Goal: Task Accomplishment & Management: Use online tool/utility

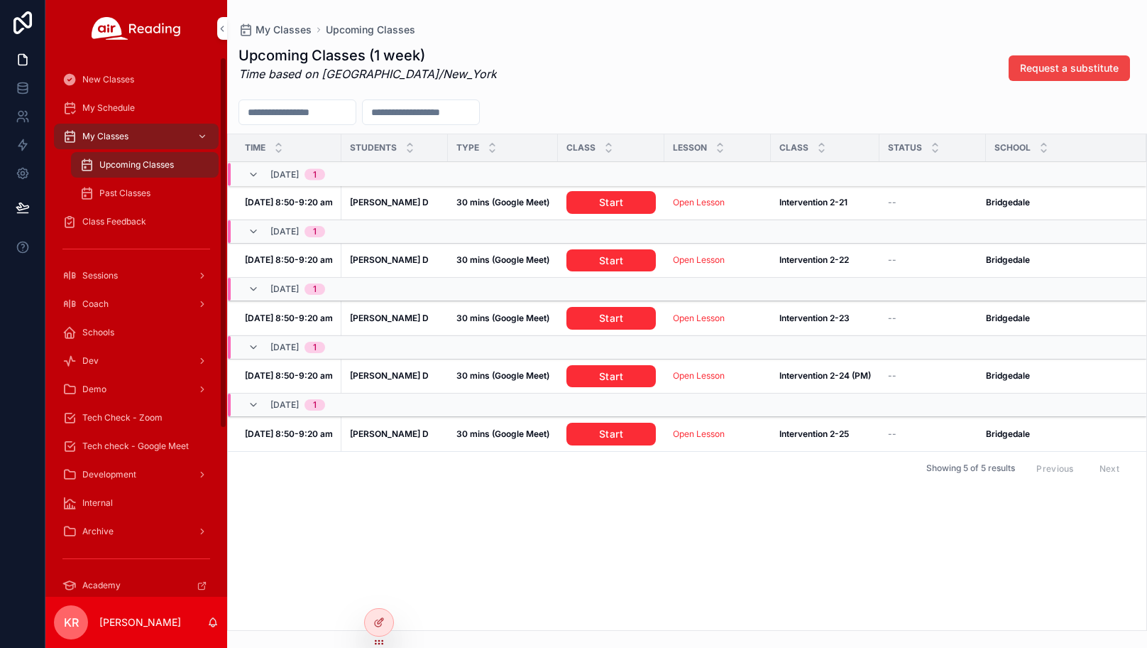
click at [143, 442] on span "Tech check - Google Meet" at bounding box center [135, 445] width 107 height 11
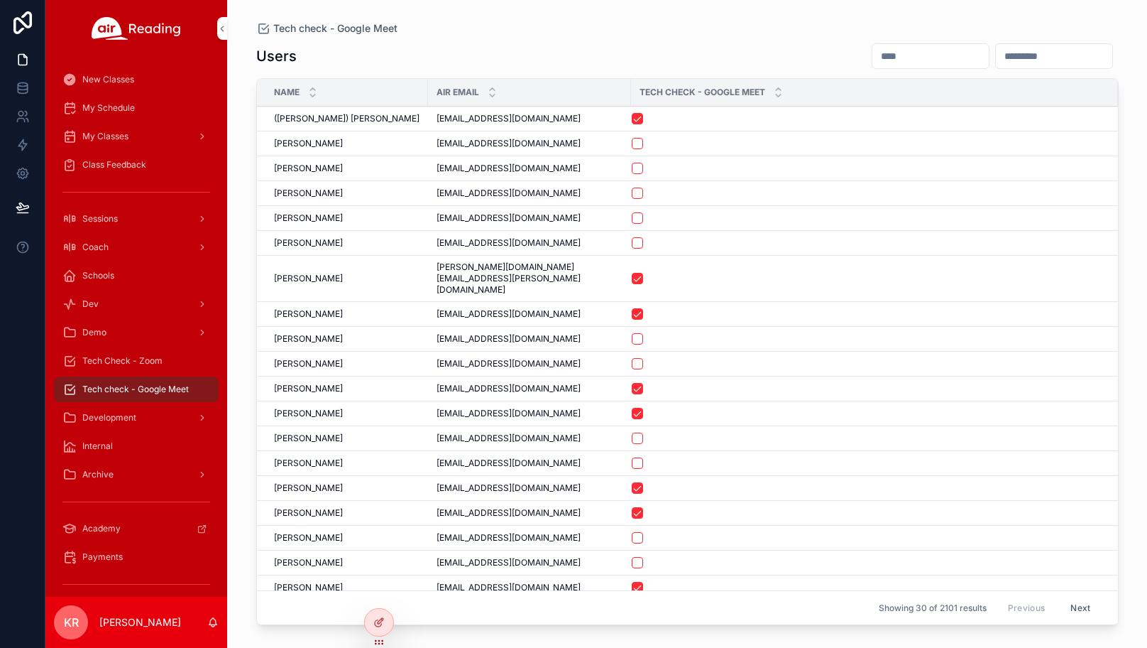
click at [873, 62] on input "scrollable content" at bounding box center [931, 56] width 116 height 20
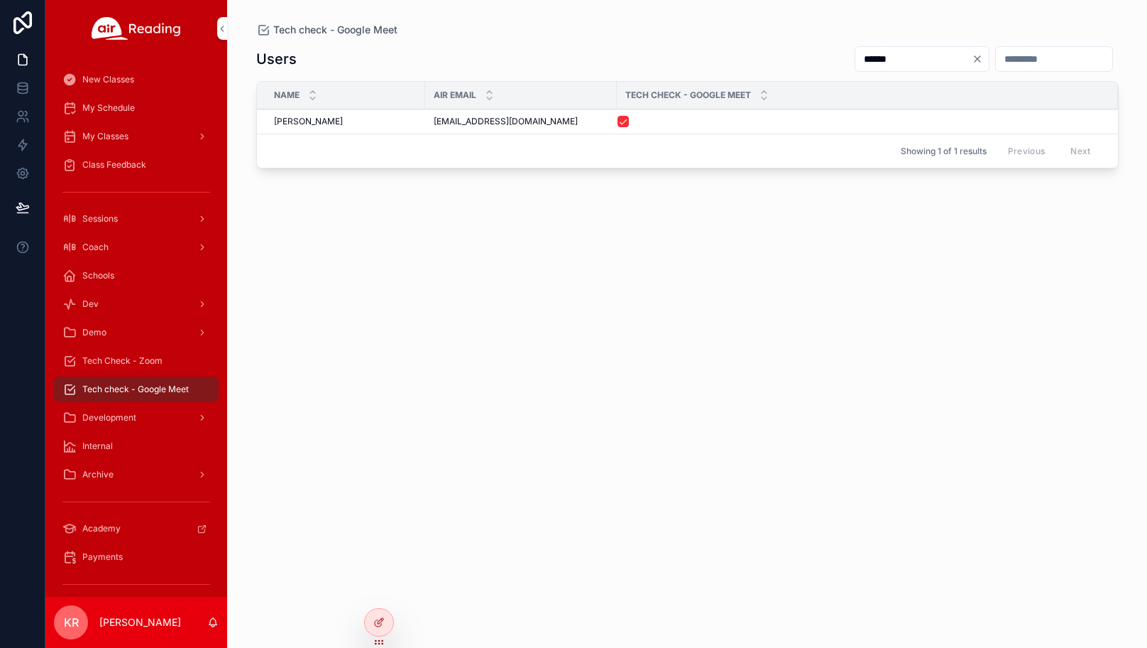
type input "******"
drag, startPoint x: 547, startPoint y: 124, endPoint x: 435, endPoint y: 129, distance: 113.0
click at [435, 129] on td "ayannatwilliams@gmail.com ayannatwilliams@gmail.com" at bounding box center [521, 121] width 192 height 25
copy span "ayannatwilliams@gmail.com"
click at [124, 116] on div "My Schedule" at bounding box center [136, 108] width 148 height 23
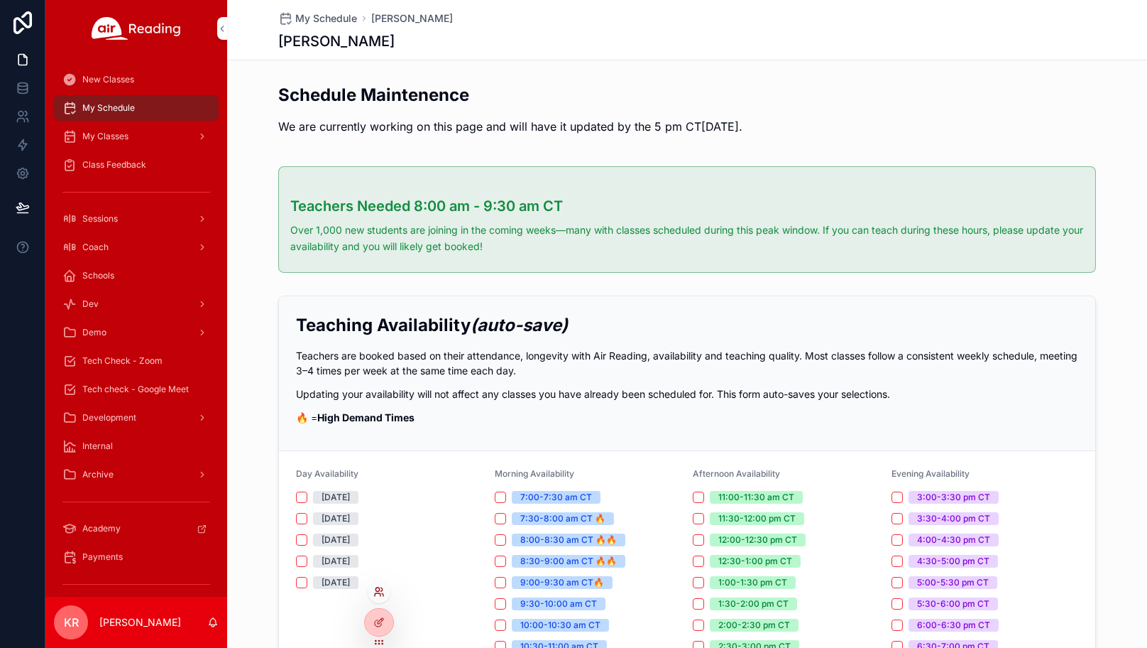
click at [376, 593] on icon at bounding box center [378, 594] width 6 height 3
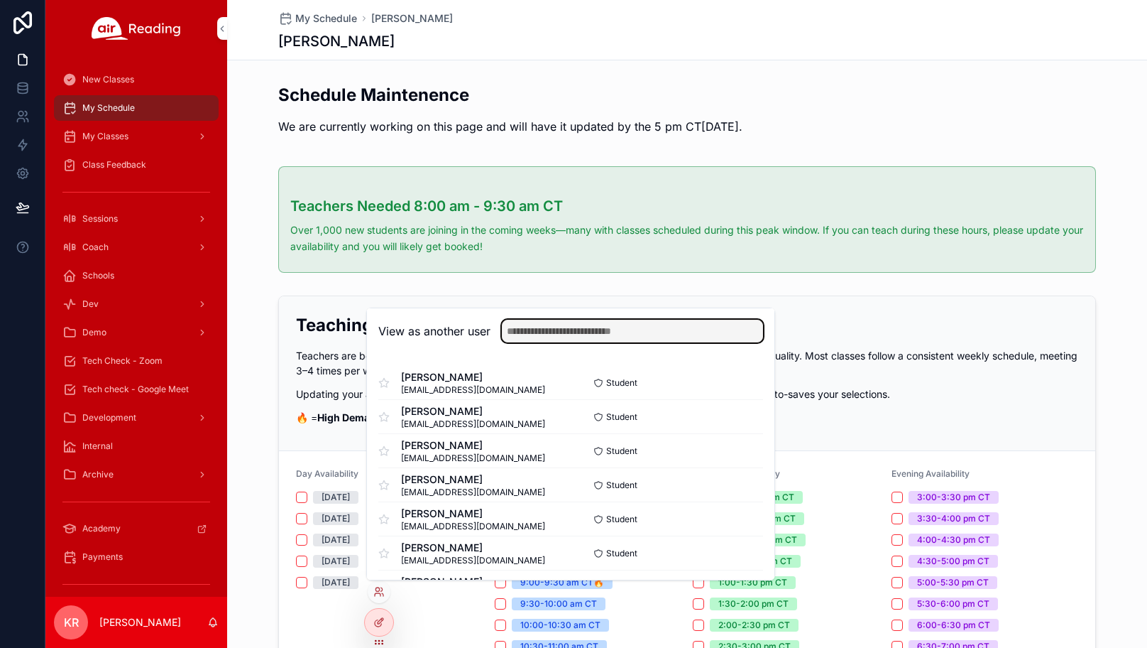
click at [528, 340] on input "text" at bounding box center [632, 331] width 261 height 23
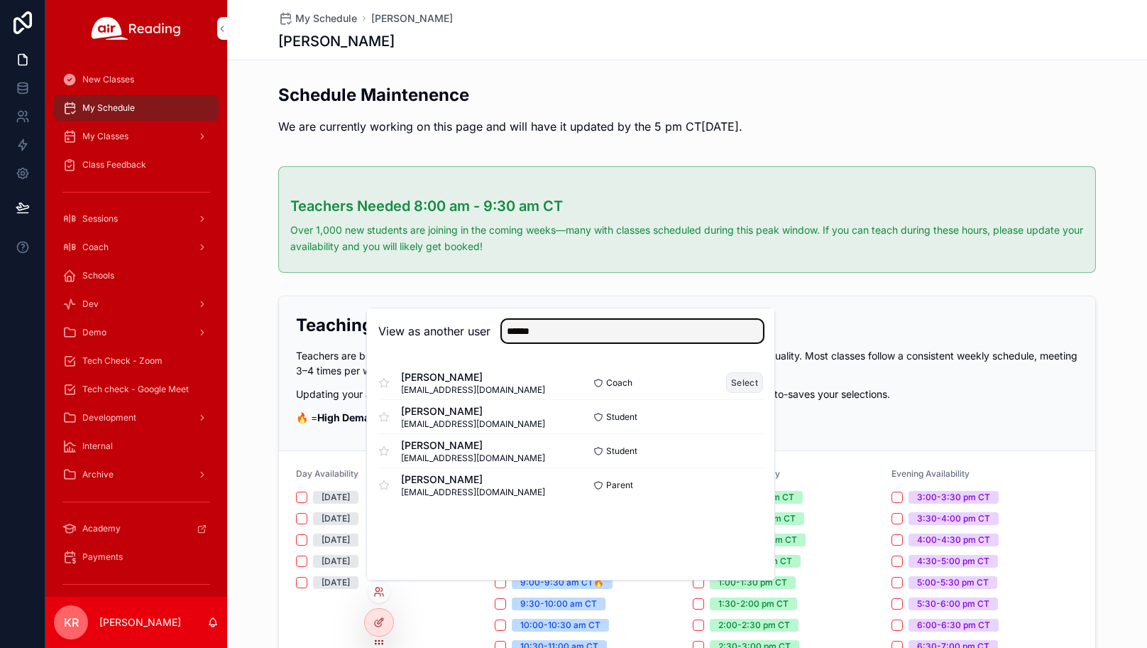
type input "******"
click at [738, 381] on button "Select" at bounding box center [744, 382] width 37 height 21
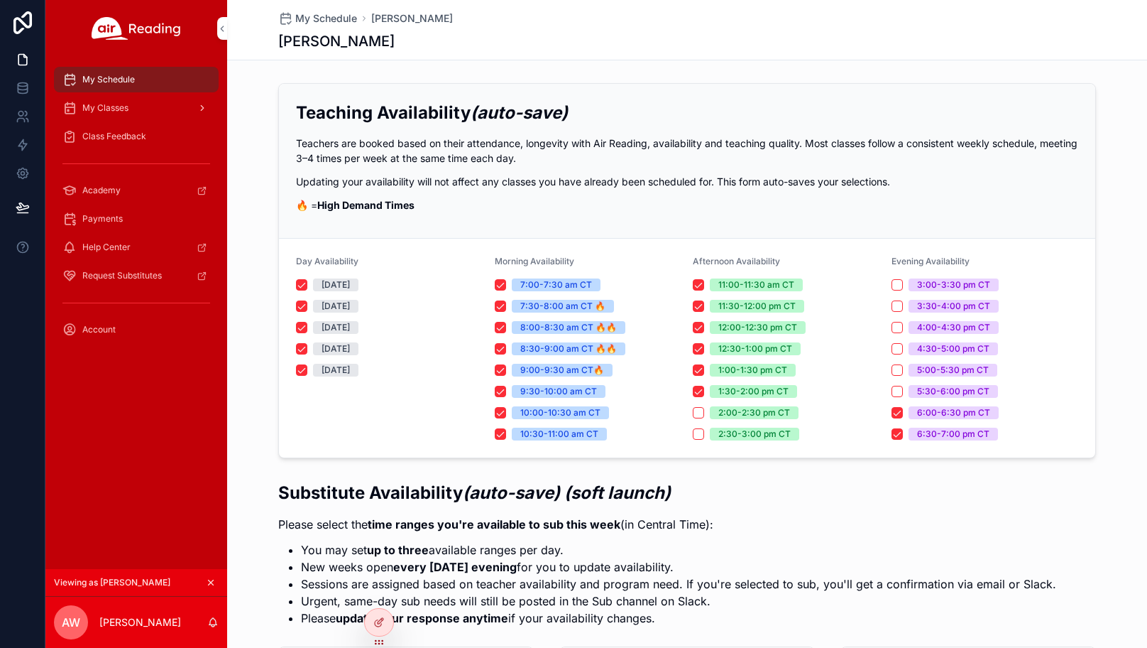
click at [119, 109] on span "My Classes" at bounding box center [105, 107] width 46 height 11
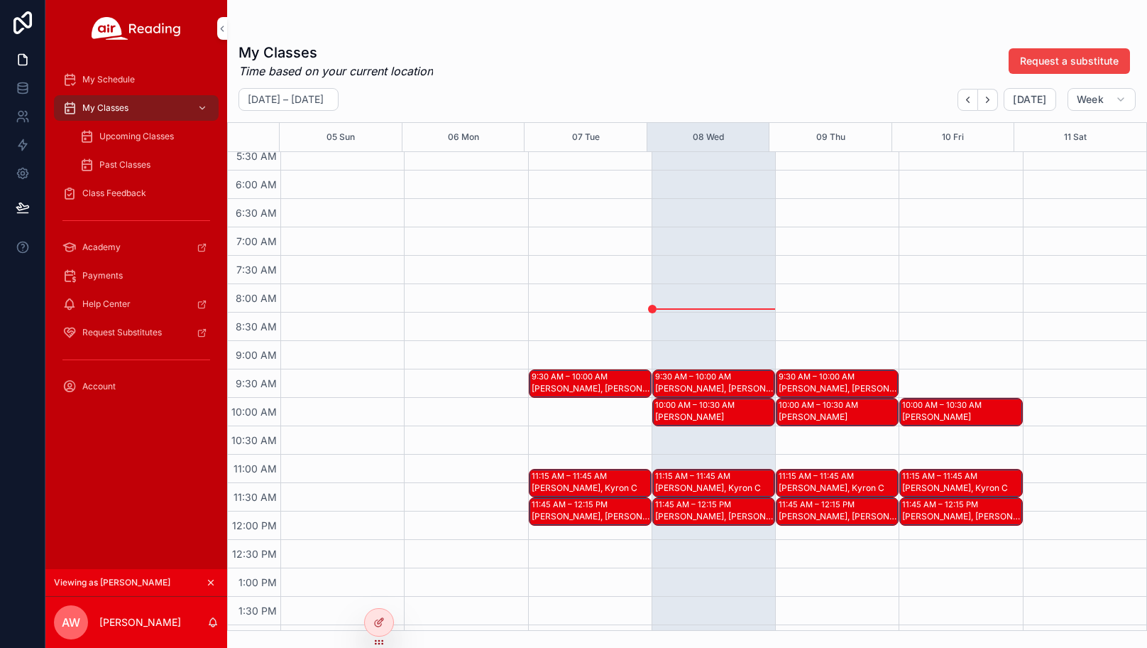
scroll to position [355, 0]
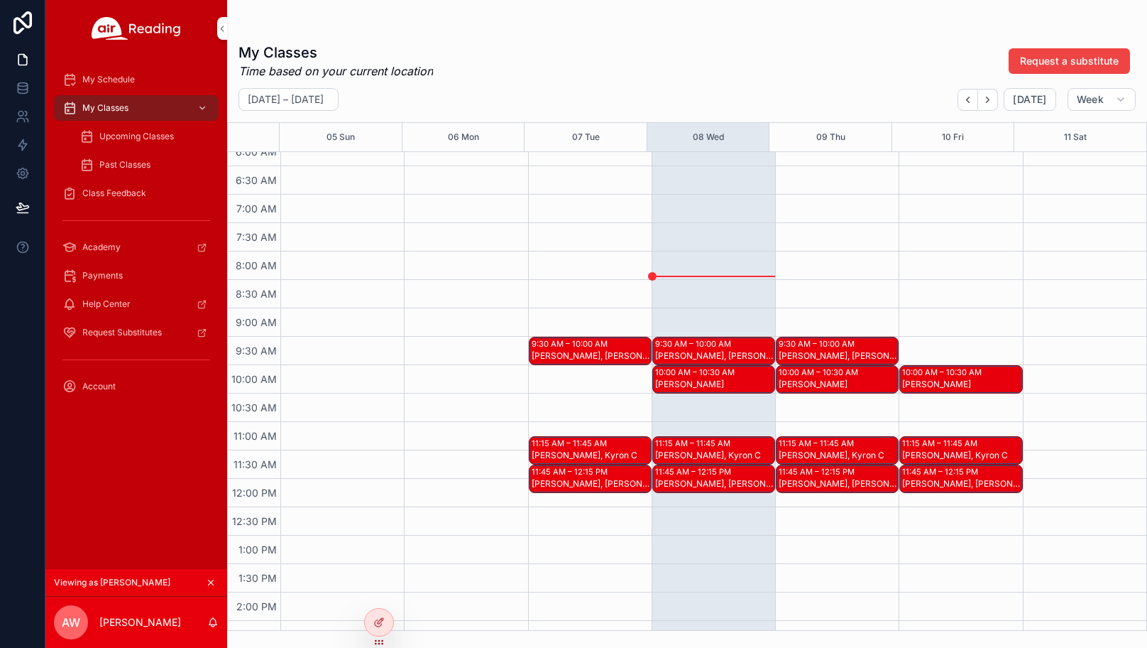
click at [702, 346] on div "9:30 AM – 10:00 AM" at bounding box center [695, 343] width 80 height 11
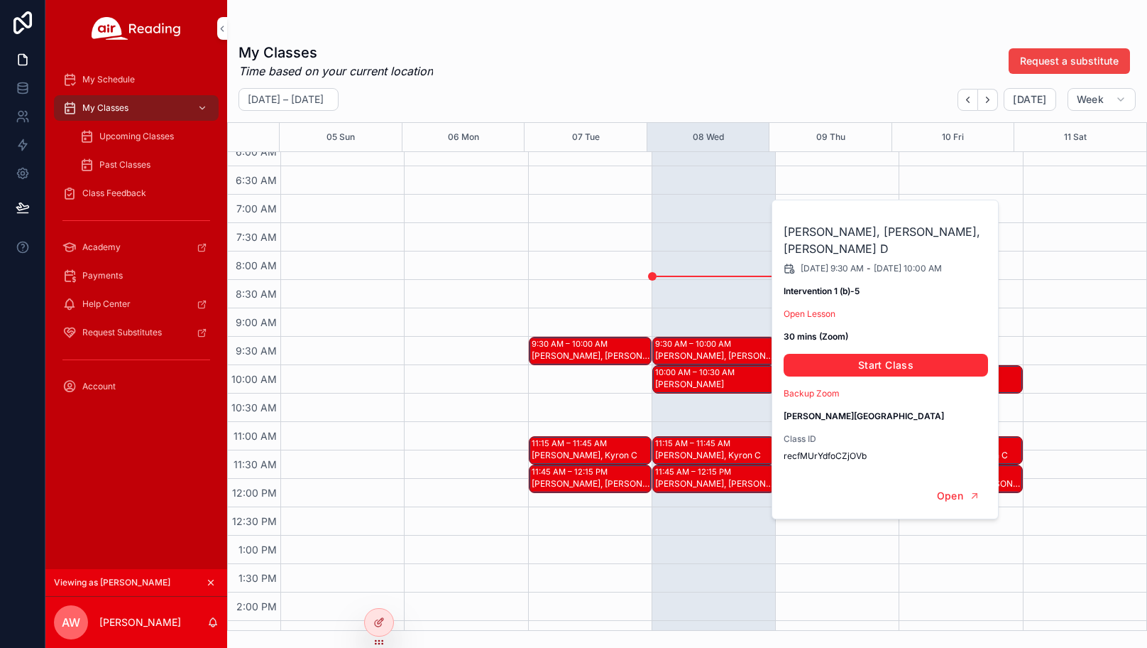
click at [695, 371] on div "10:00 AM – 10:30 AM" at bounding box center [696, 371] width 83 height 11
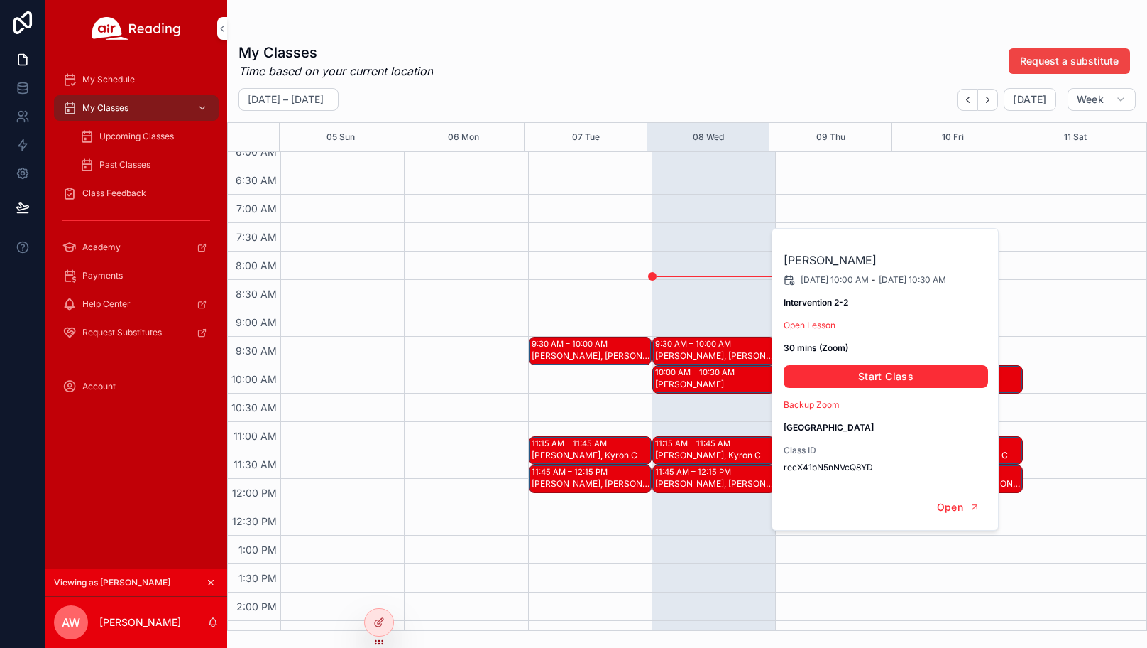
click at [697, 453] on div "John D, Kyron C" at bounding box center [714, 454] width 119 height 11
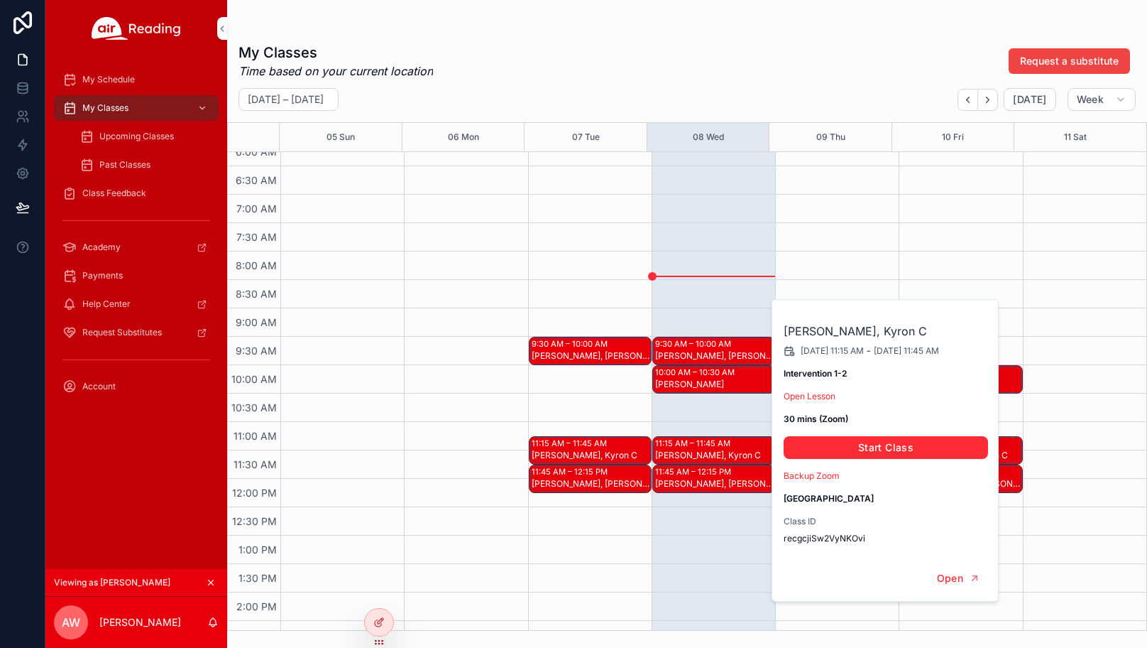
click at [694, 476] on div "11:45 AM – 12:15 PM" at bounding box center [695, 471] width 80 height 11
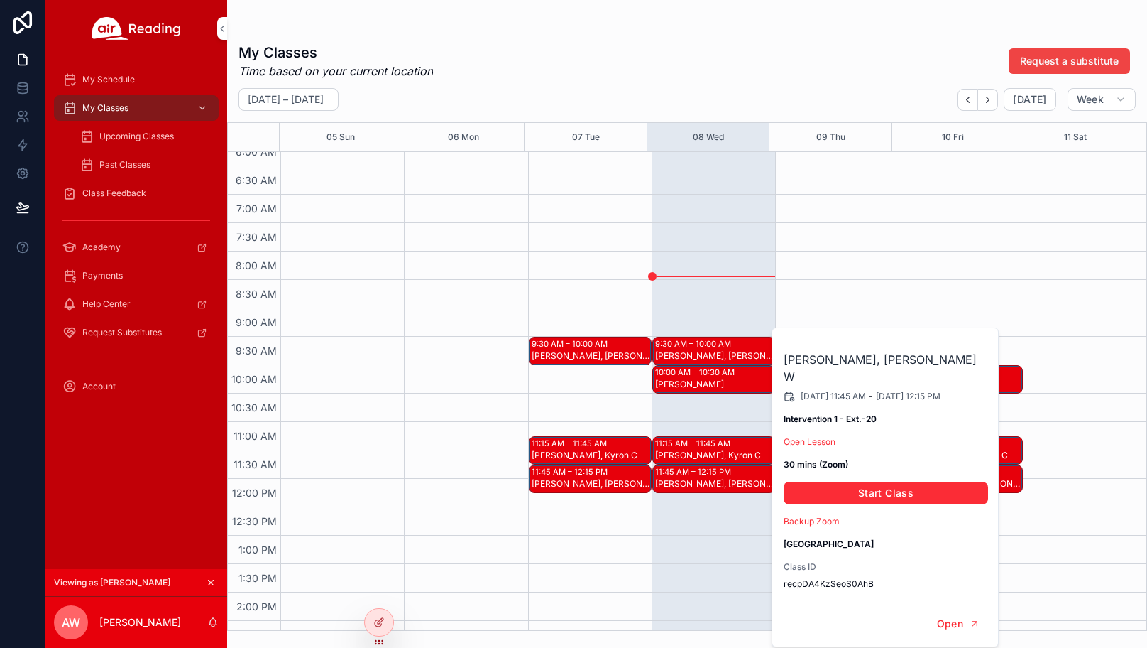
drag, startPoint x: 547, startPoint y: 31, endPoint x: 272, endPoint y: 1, distance: 276.4
click at [547, 31] on div "scrollable content" at bounding box center [688, 28] width 898 height 11
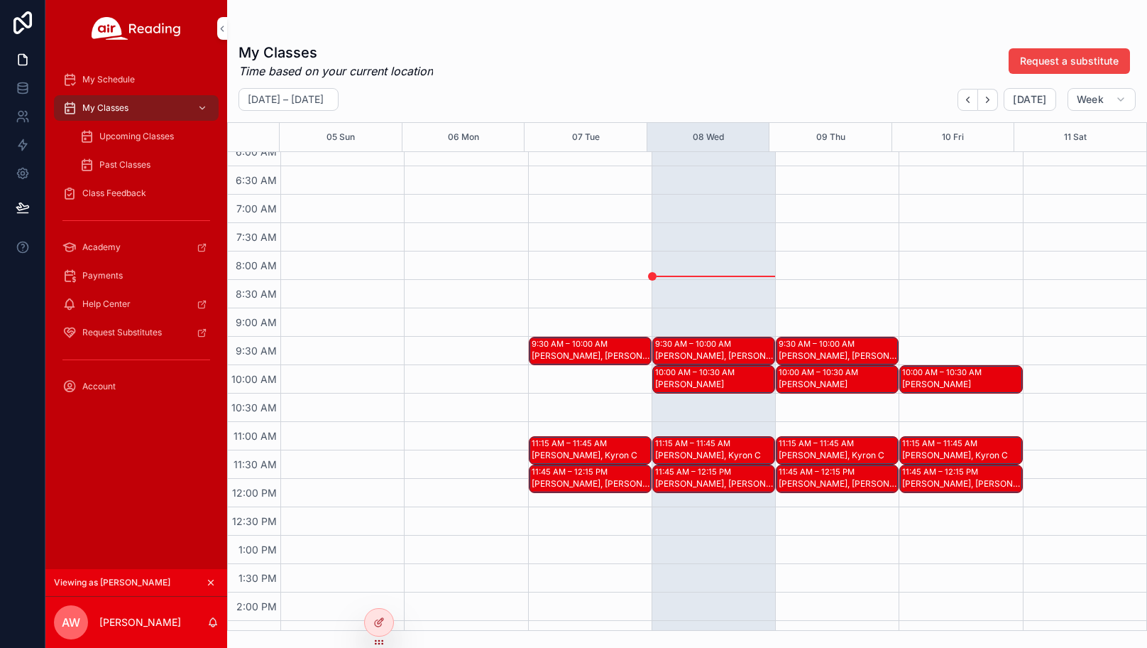
click at [210, 579] on icon "scrollable content" at bounding box center [211, 582] width 10 height 10
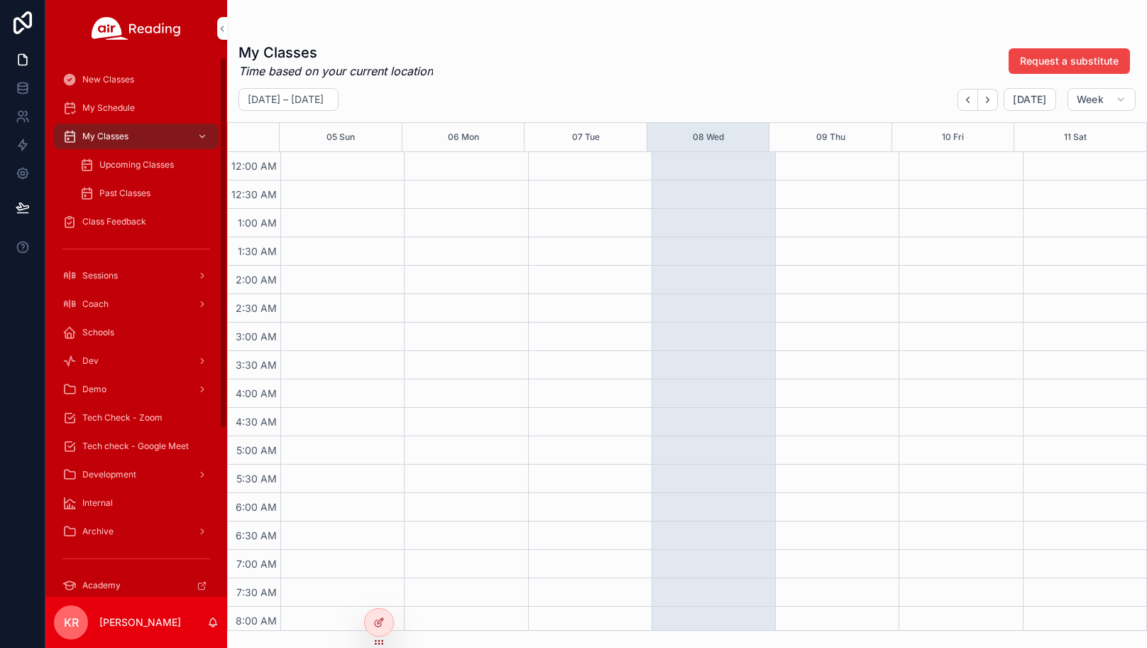
click at [110, 414] on span "Tech Check - Zoom" at bounding box center [122, 417] width 80 height 11
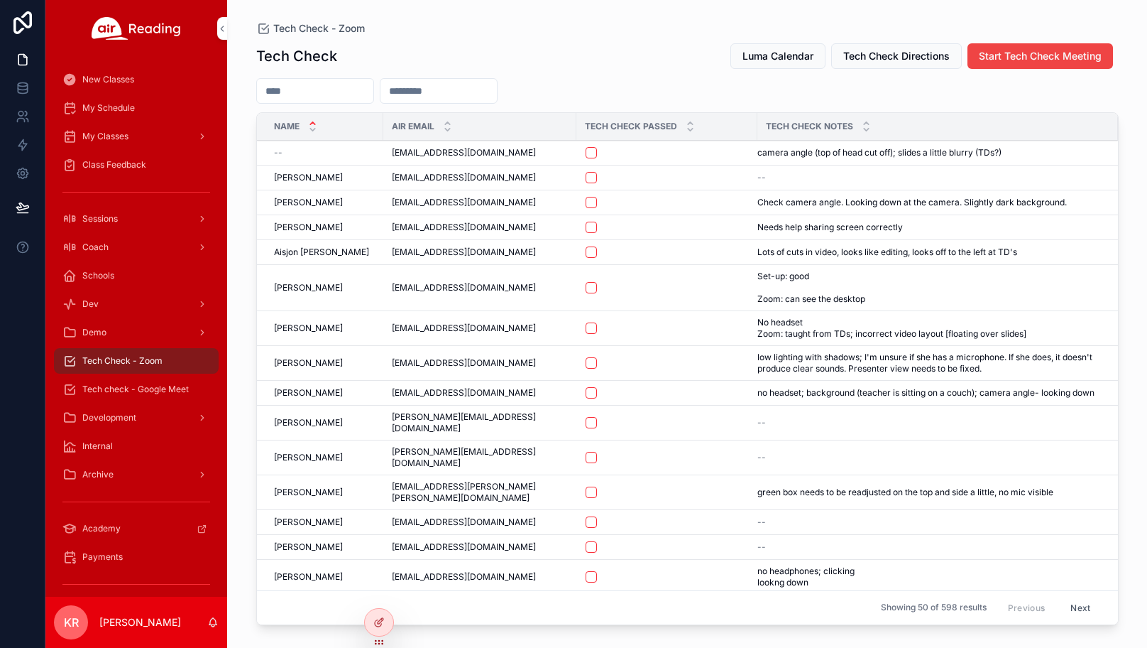
click at [124, 110] on span "My Schedule" at bounding box center [108, 107] width 53 height 11
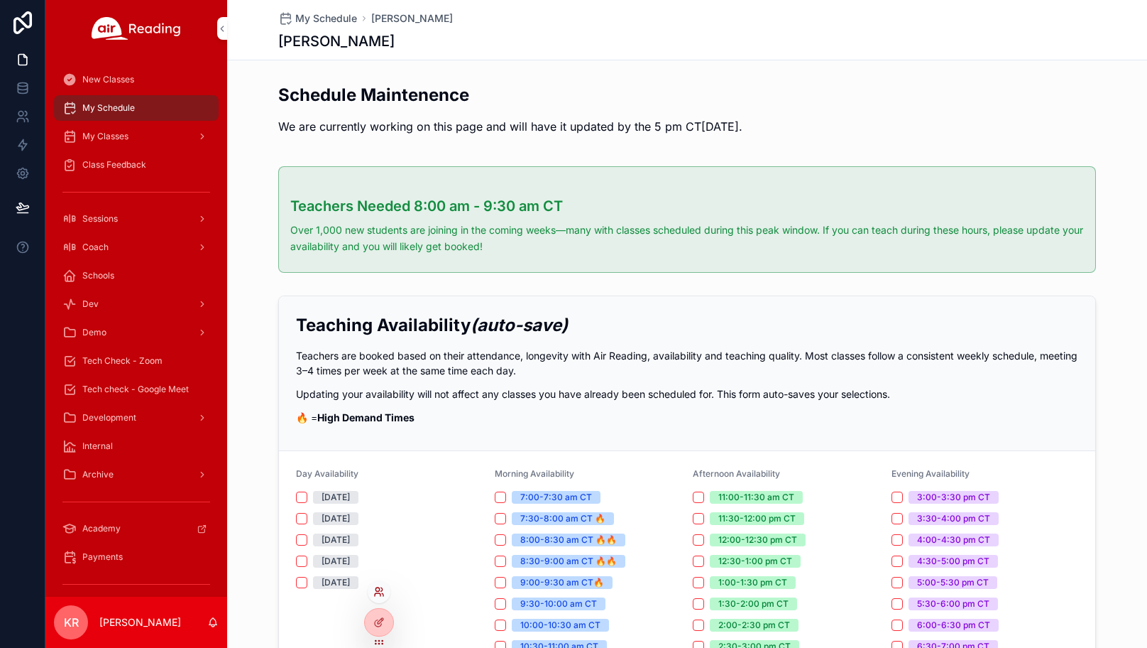
click at [373, 589] on icon at bounding box center [378, 591] width 11 height 11
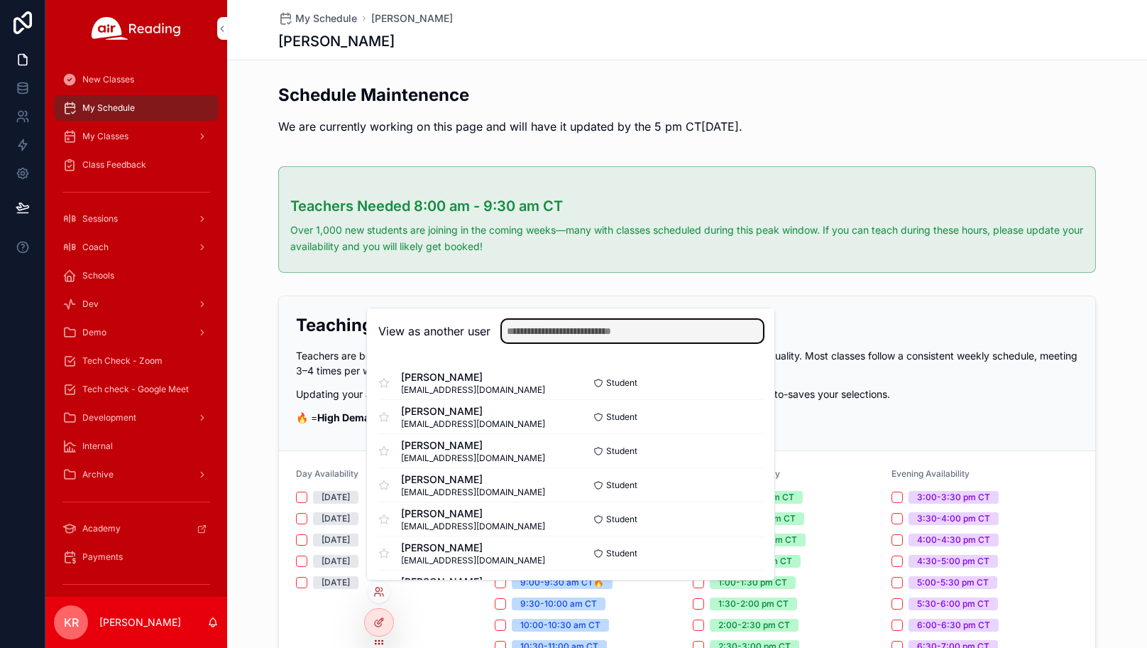
click at [567, 329] on input "text" at bounding box center [632, 331] width 261 height 23
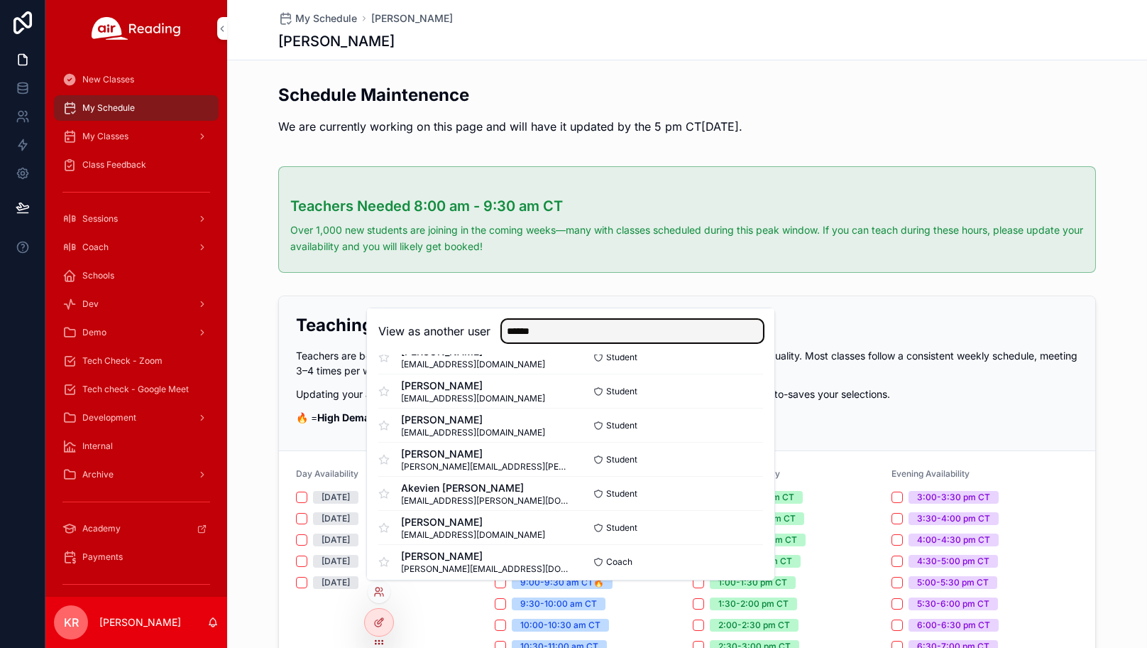
scroll to position [173, 0]
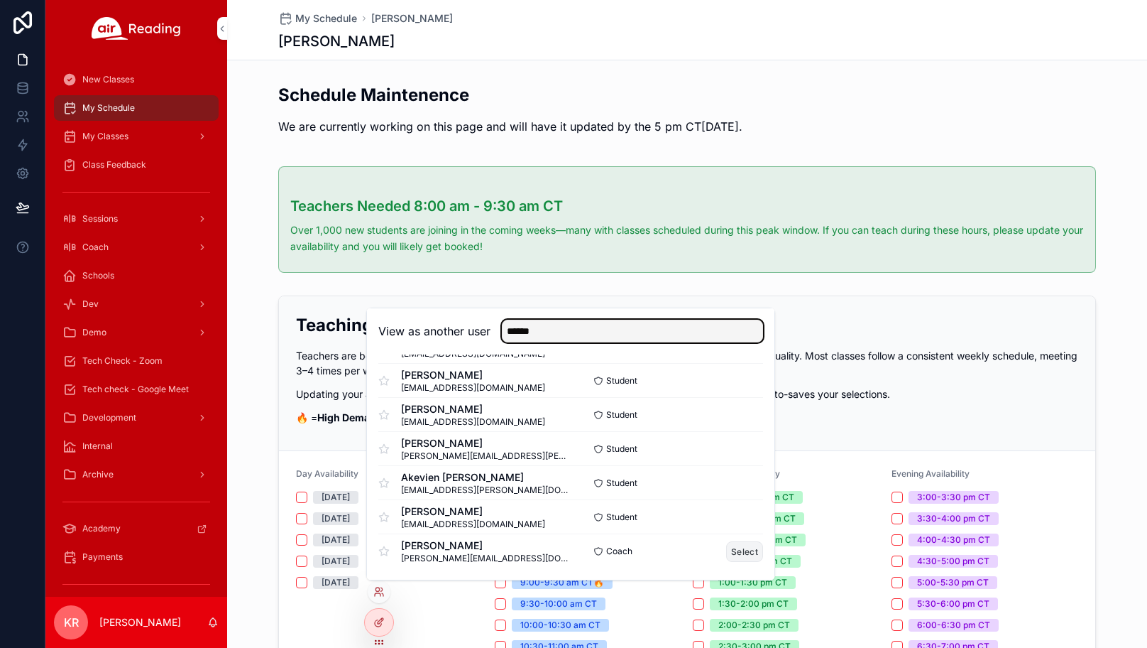
type input "******"
click at [726, 550] on button "Select" at bounding box center [744, 551] width 37 height 21
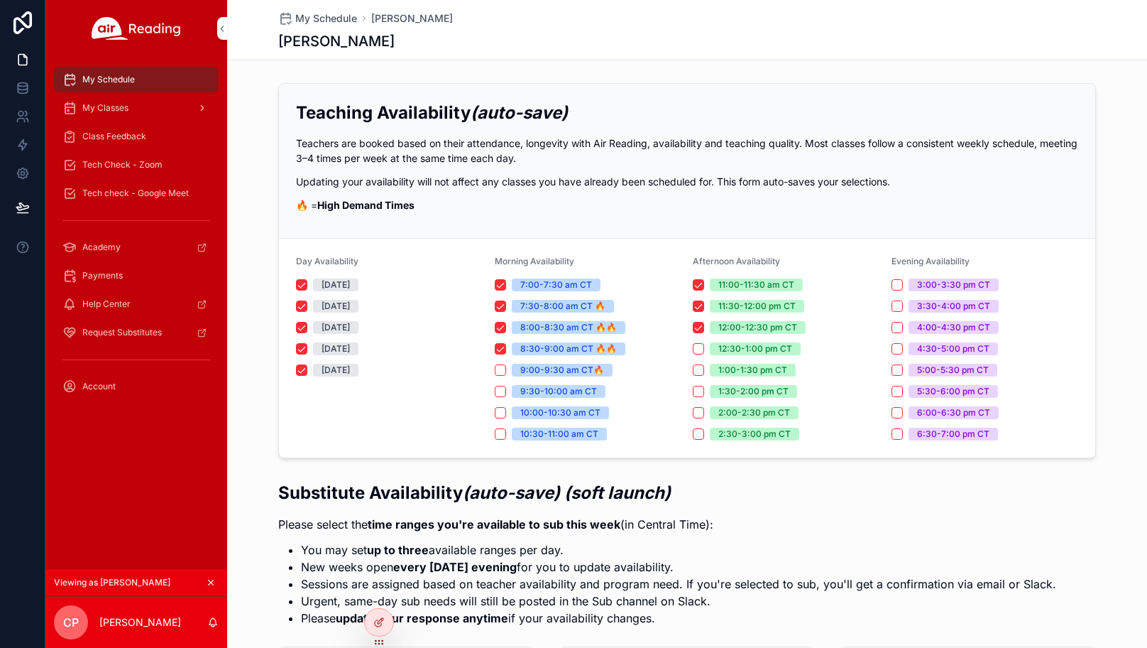
click at [119, 120] on link "My Classes" at bounding box center [136, 108] width 165 height 26
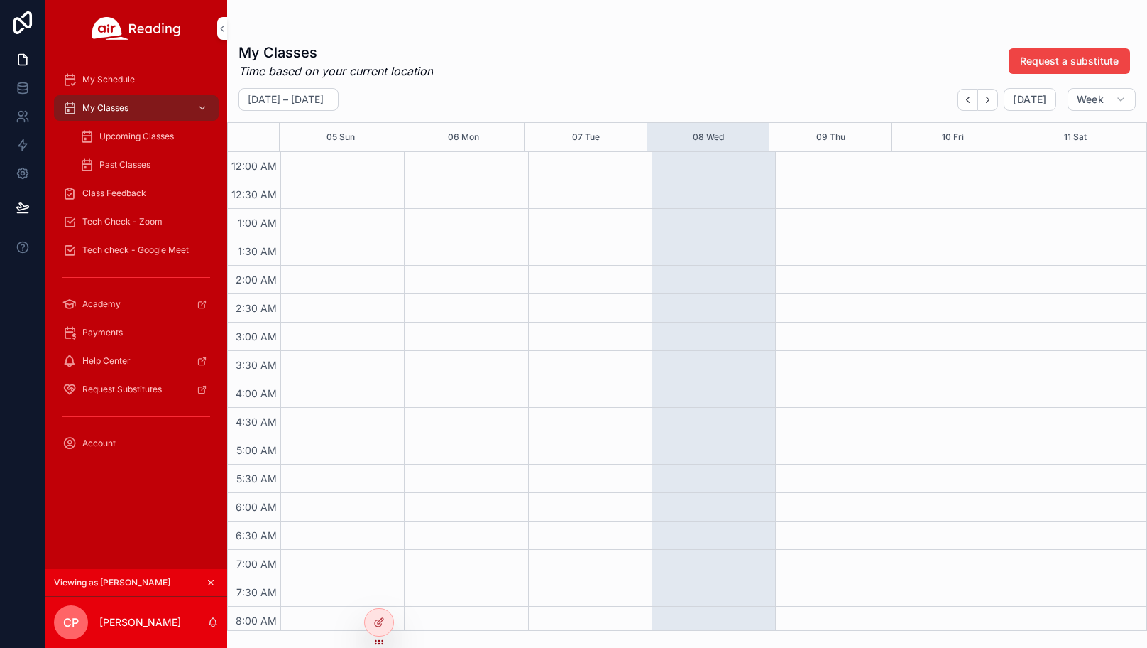
click at [133, 154] on div "Past Classes" at bounding box center [145, 164] width 131 height 23
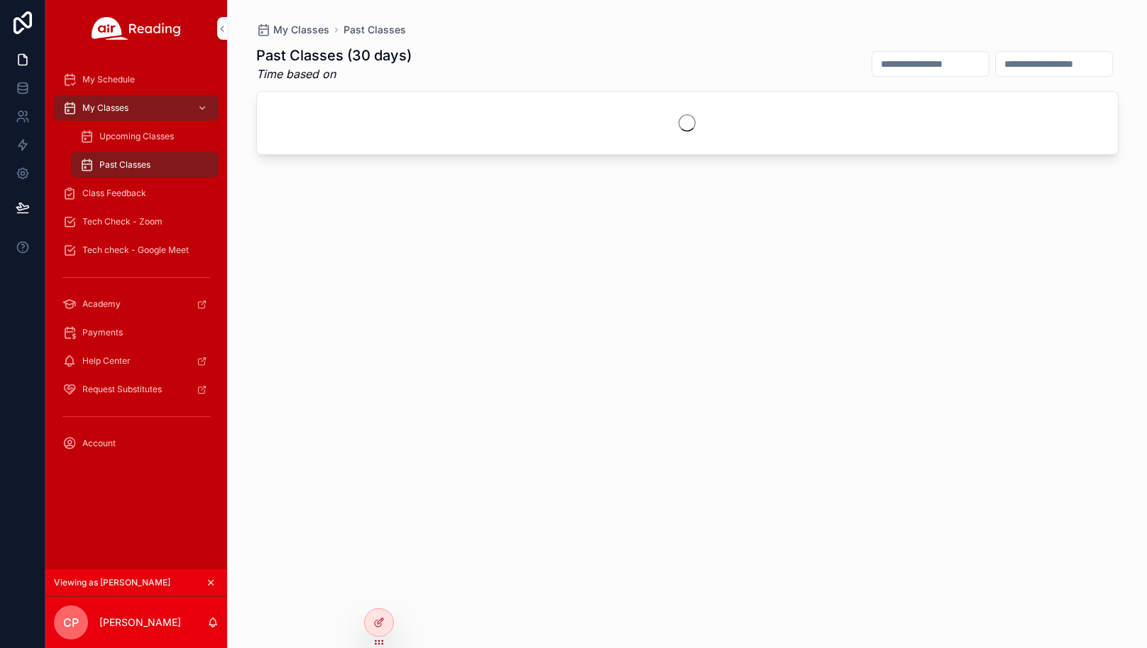
click at [133, 137] on span "Upcoming Classes" at bounding box center [136, 136] width 75 height 11
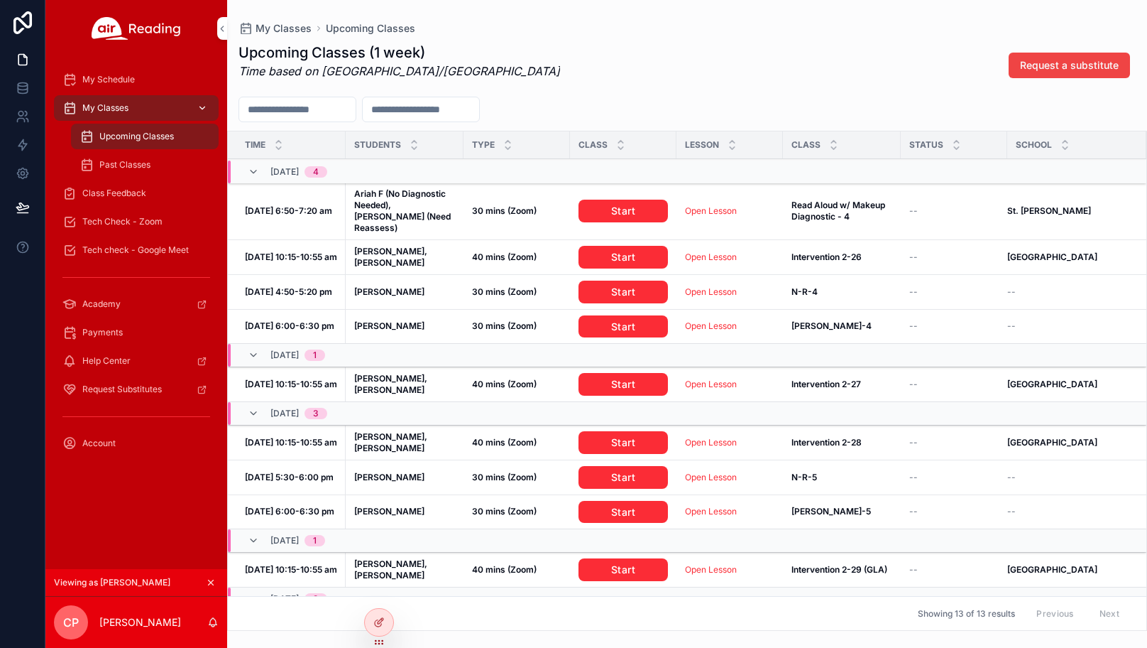
click at [143, 114] on div "My Classes" at bounding box center [136, 108] width 148 height 23
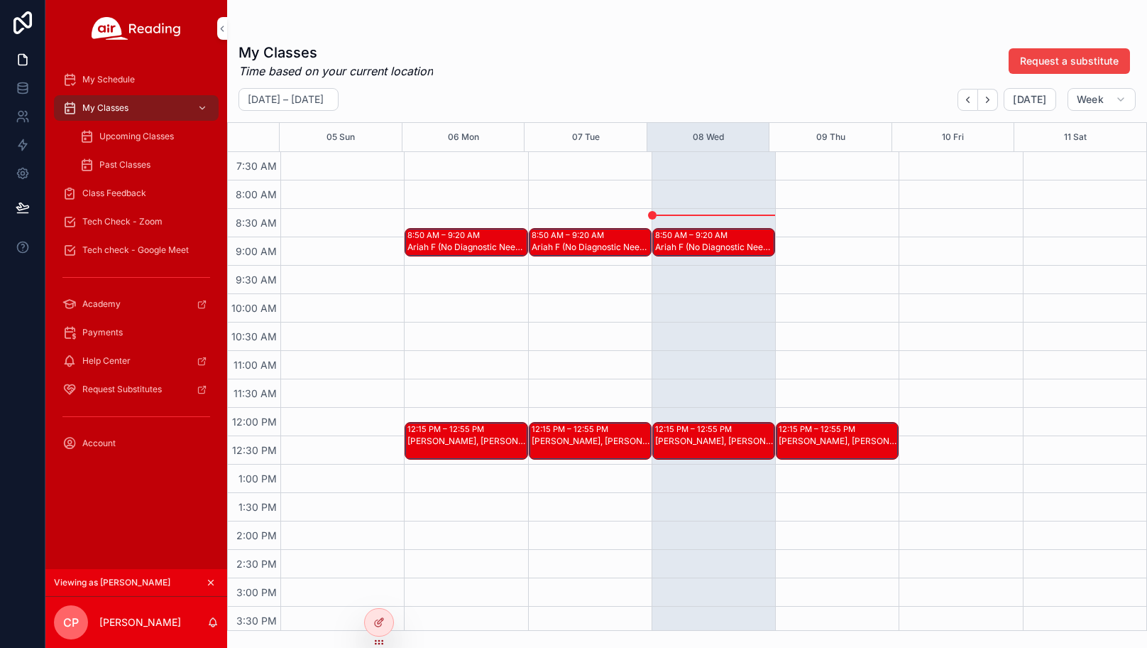
scroll to position [355, 0]
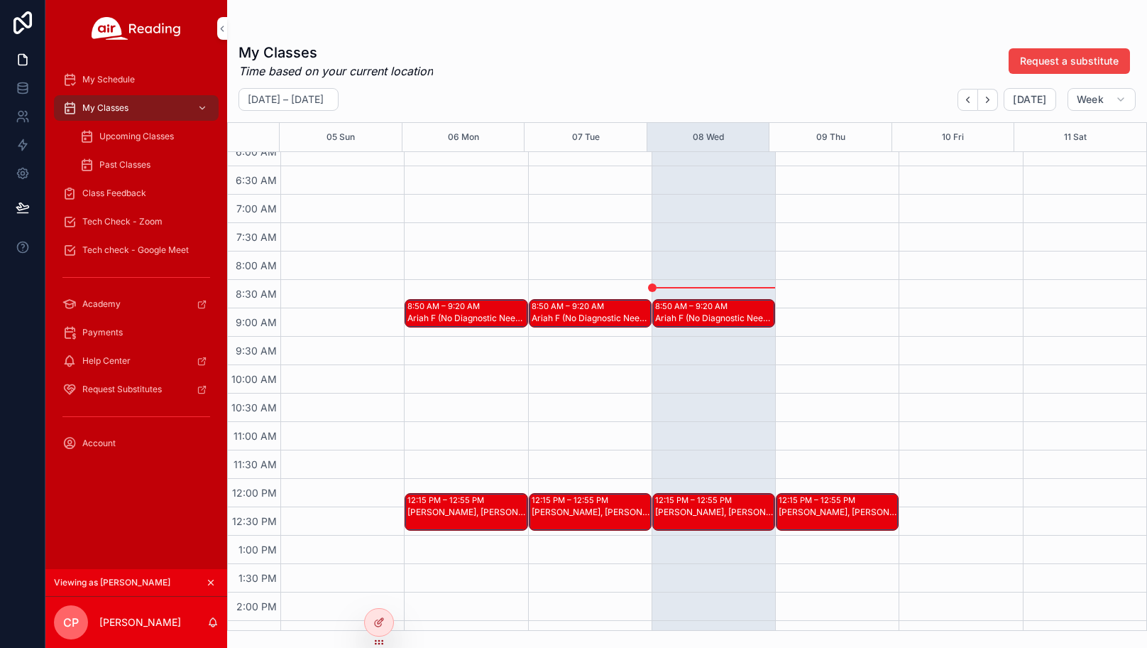
click at [212, 584] on icon "scrollable content" at bounding box center [211, 582] width 10 height 10
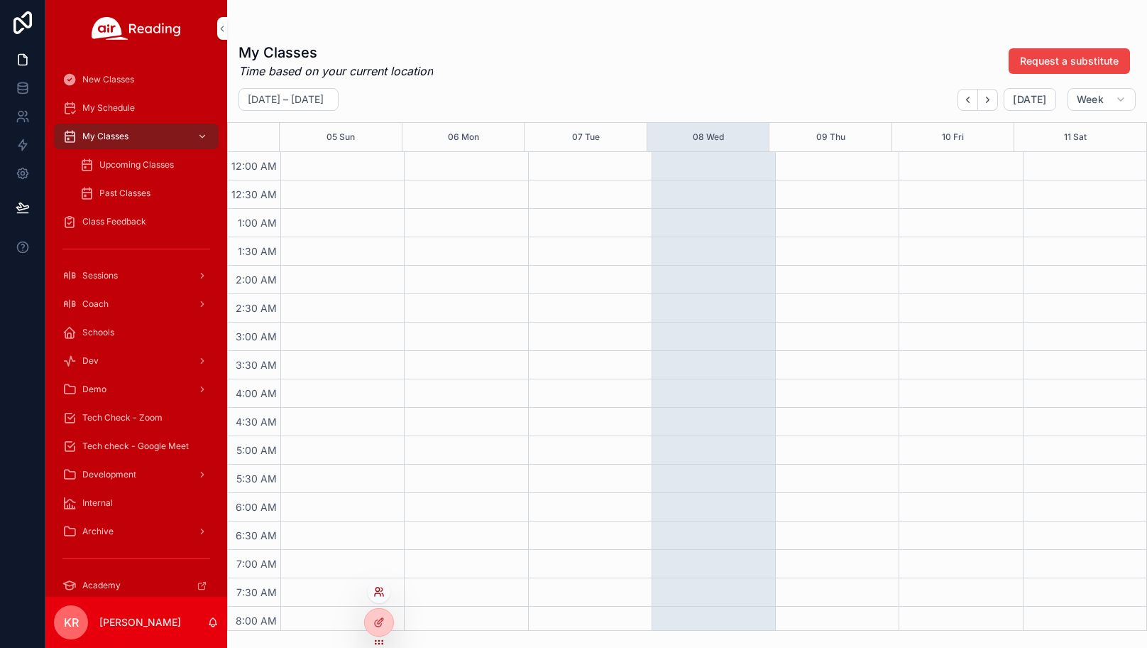
click at [377, 592] on icon at bounding box center [378, 591] width 11 height 11
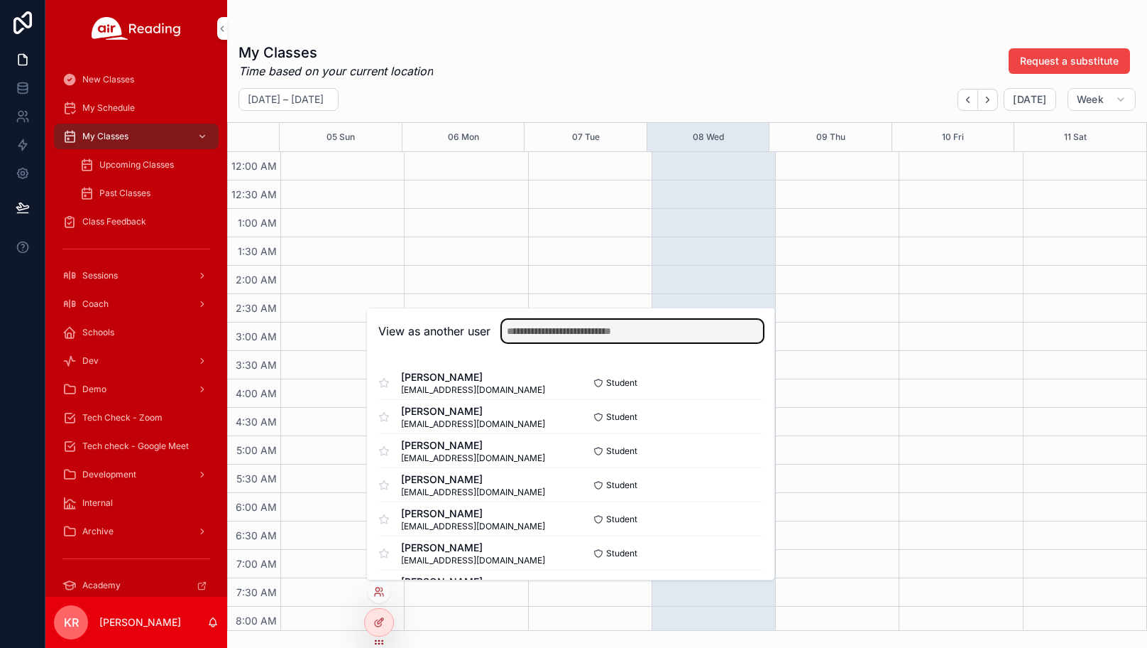
click at [568, 327] on input "text" at bounding box center [632, 331] width 261 height 23
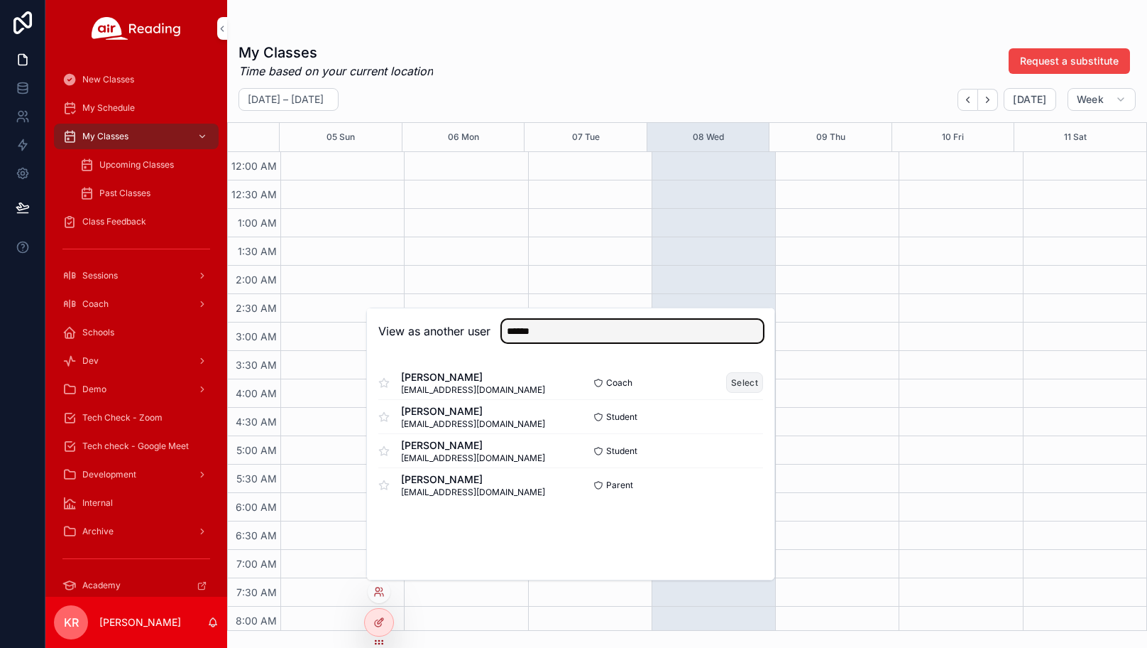
type input "******"
click at [738, 381] on button "Select" at bounding box center [744, 382] width 37 height 21
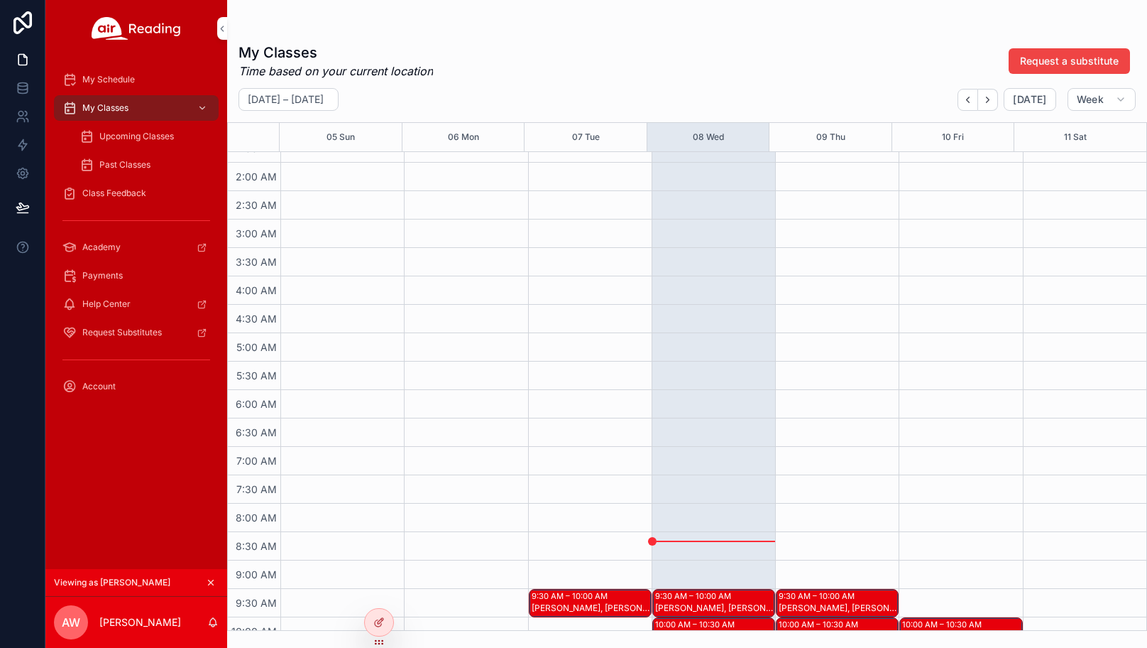
scroll to position [213, 0]
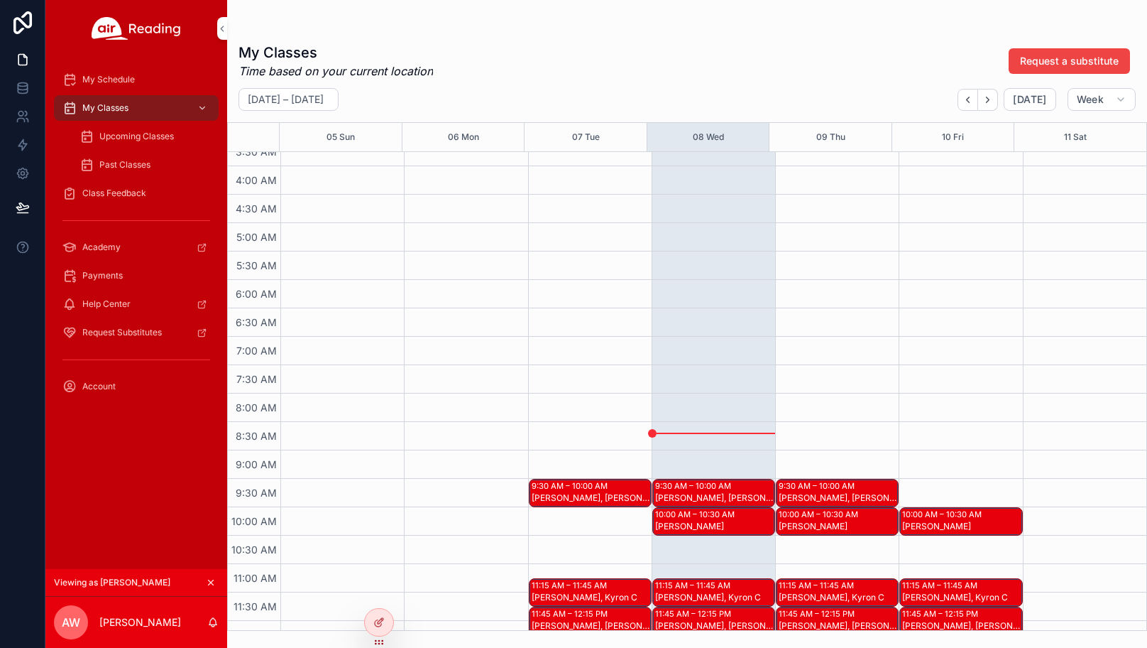
click at [209, 579] on icon "scrollable content" at bounding box center [211, 582] width 10 height 10
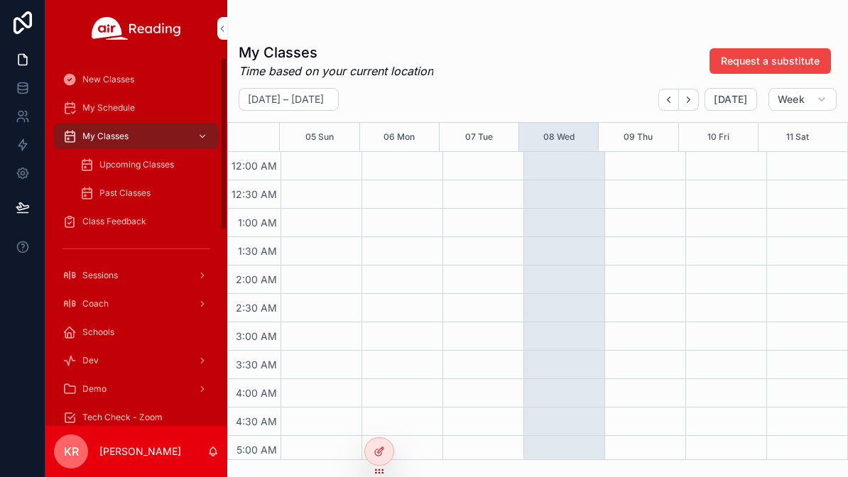
scroll to position [142, 0]
click at [151, 167] on span "Upcoming Classes" at bounding box center [136, 164] width 75 height 11
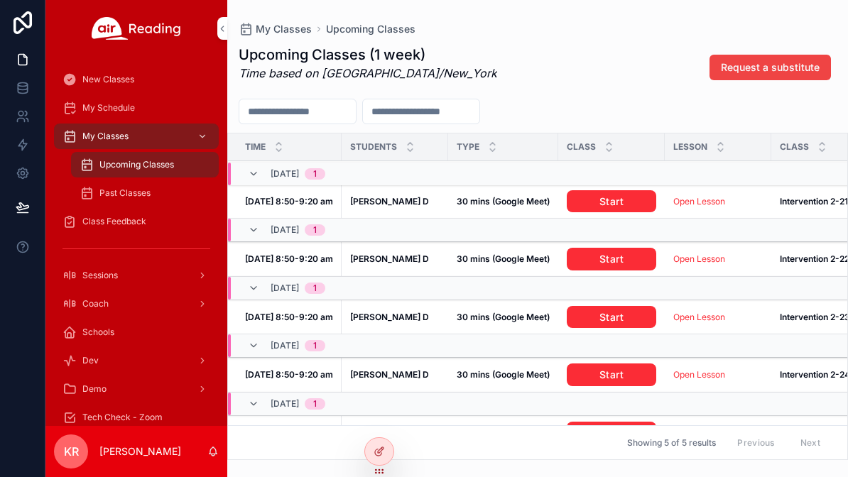
click at [597, 204] on link "Start" at bounding box center [611, 201] width 89 height 23
